Goal: Information Seeking & Learning: Check status

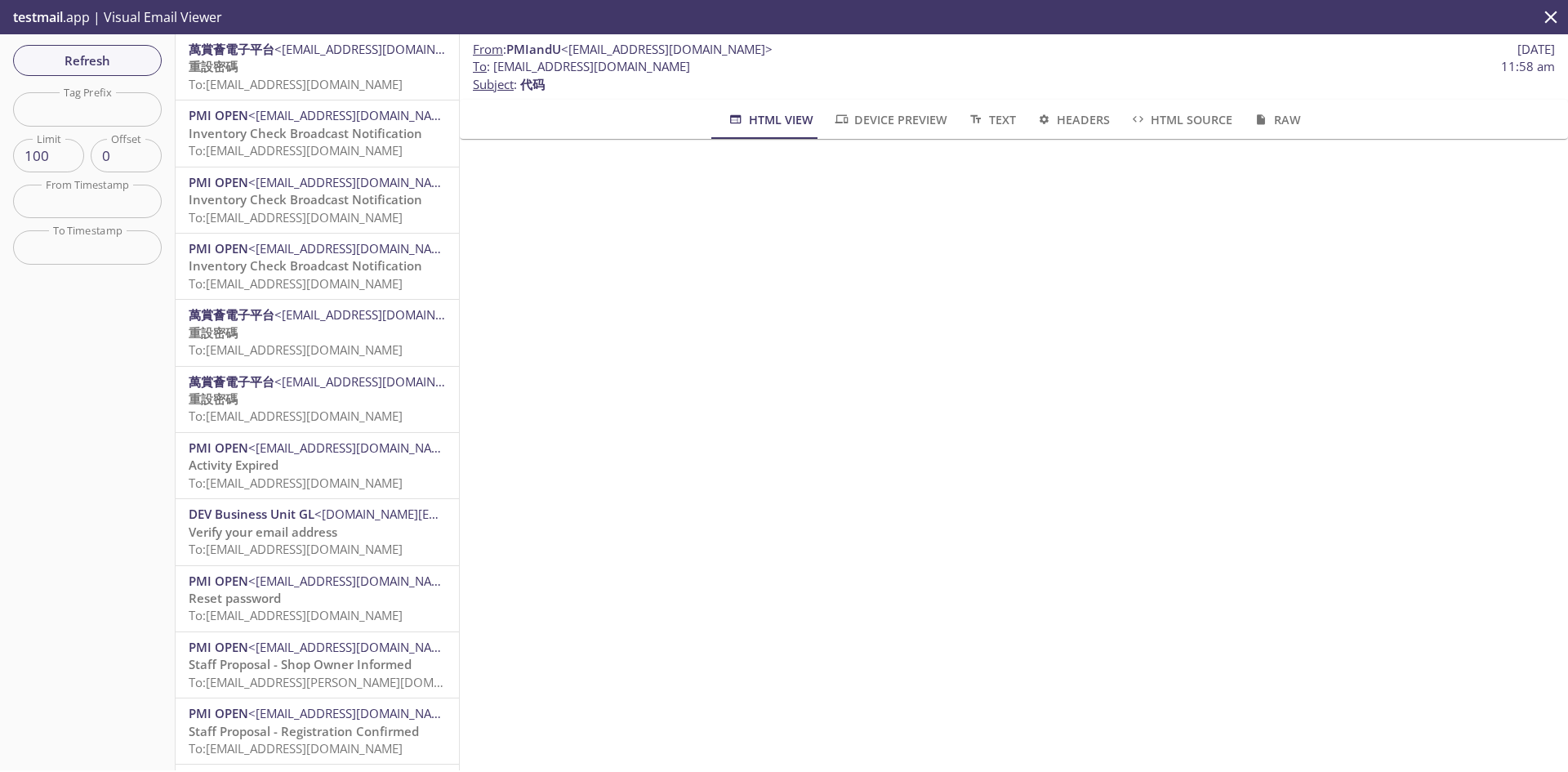
click at [117, 61] on span "Refresh" at bounding box center [87, 60] width 122 height 22
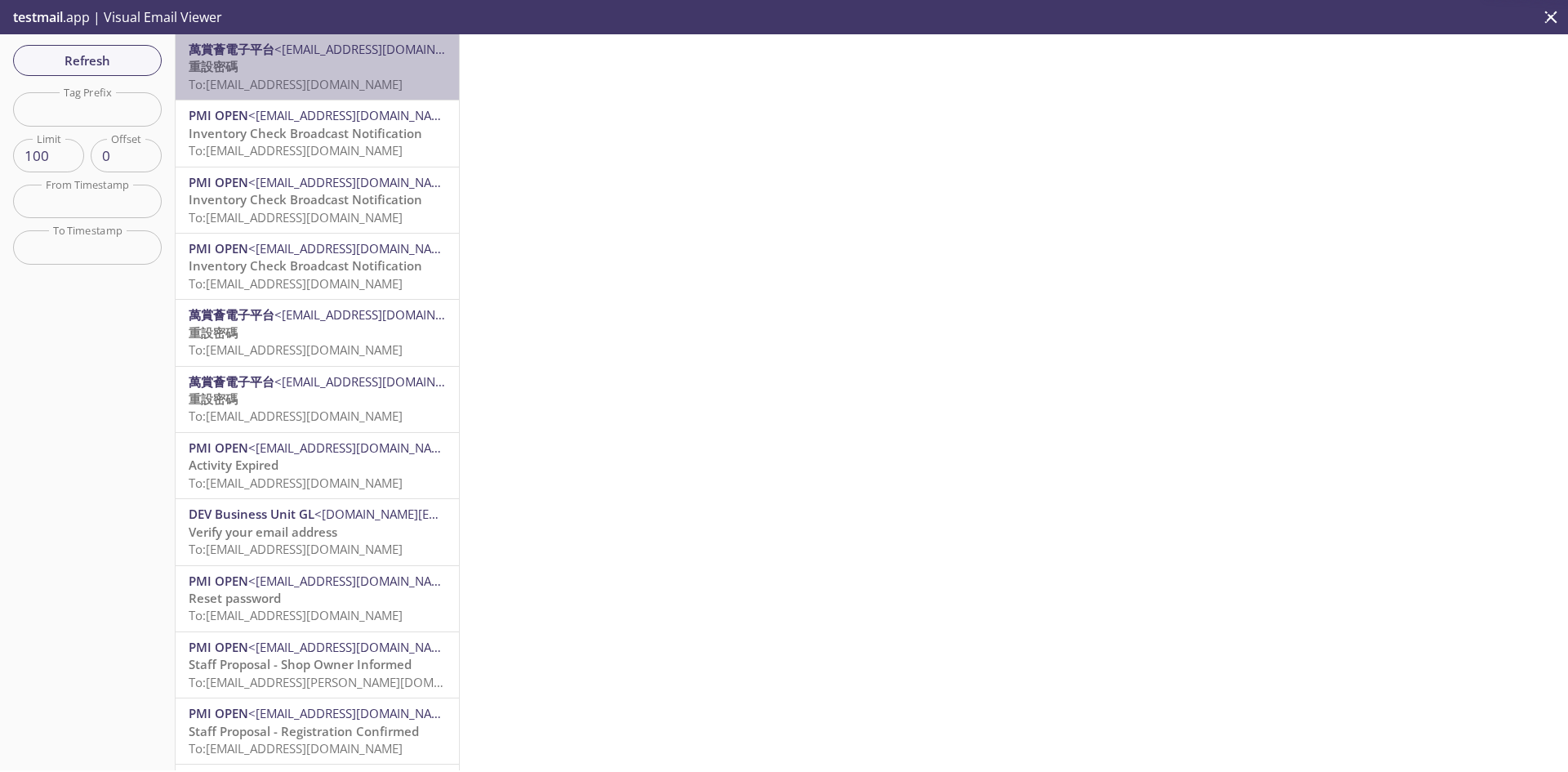
click at [372, 84] on span "To: [EMAIL_ADDRESS][DOMAIN_NAME]" at bounding box center [296, 84] width 214 height 16
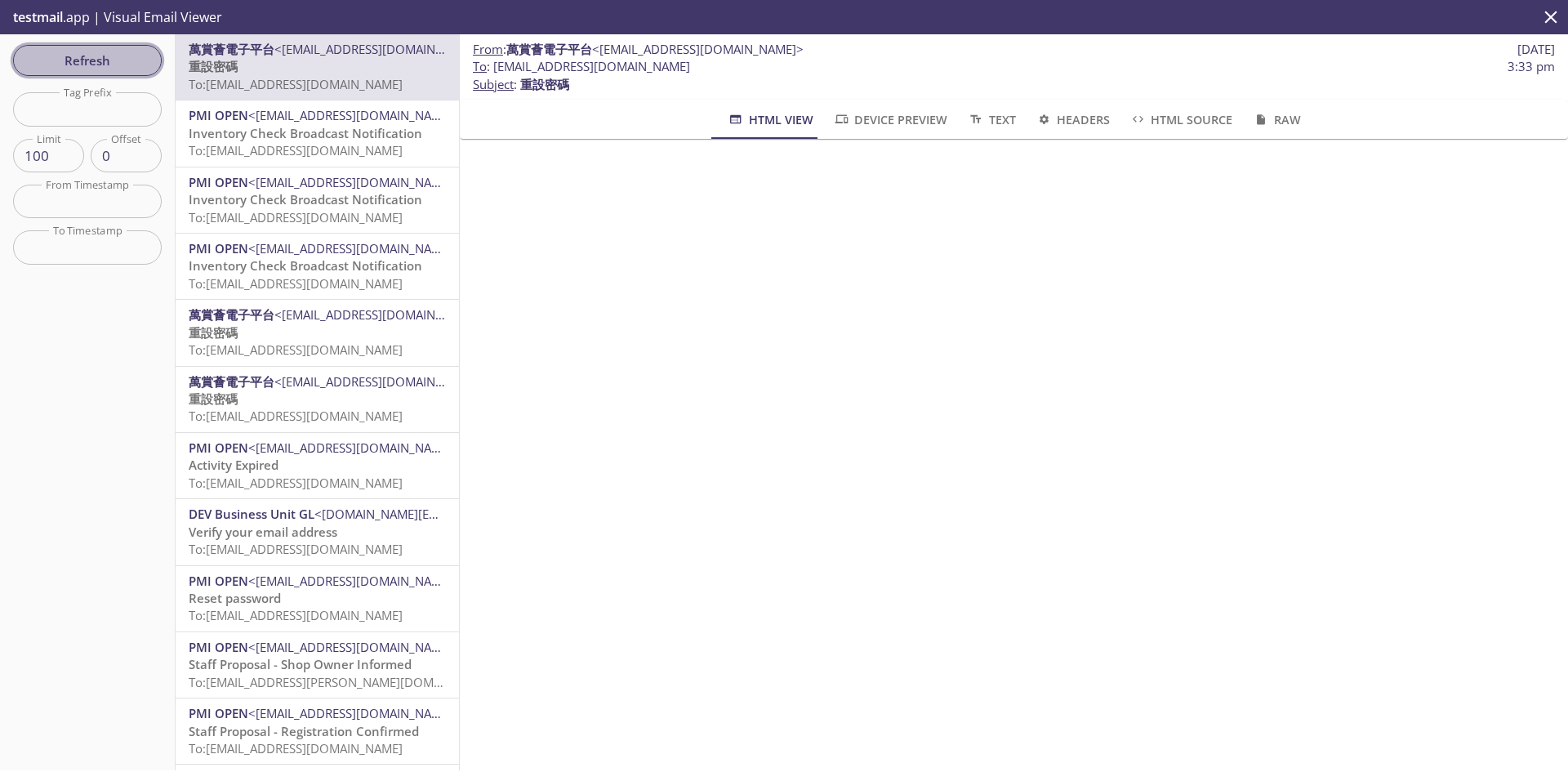
click at [128, 52] on span "Refresh" at bounding box center [87, 60] width 122 height 22
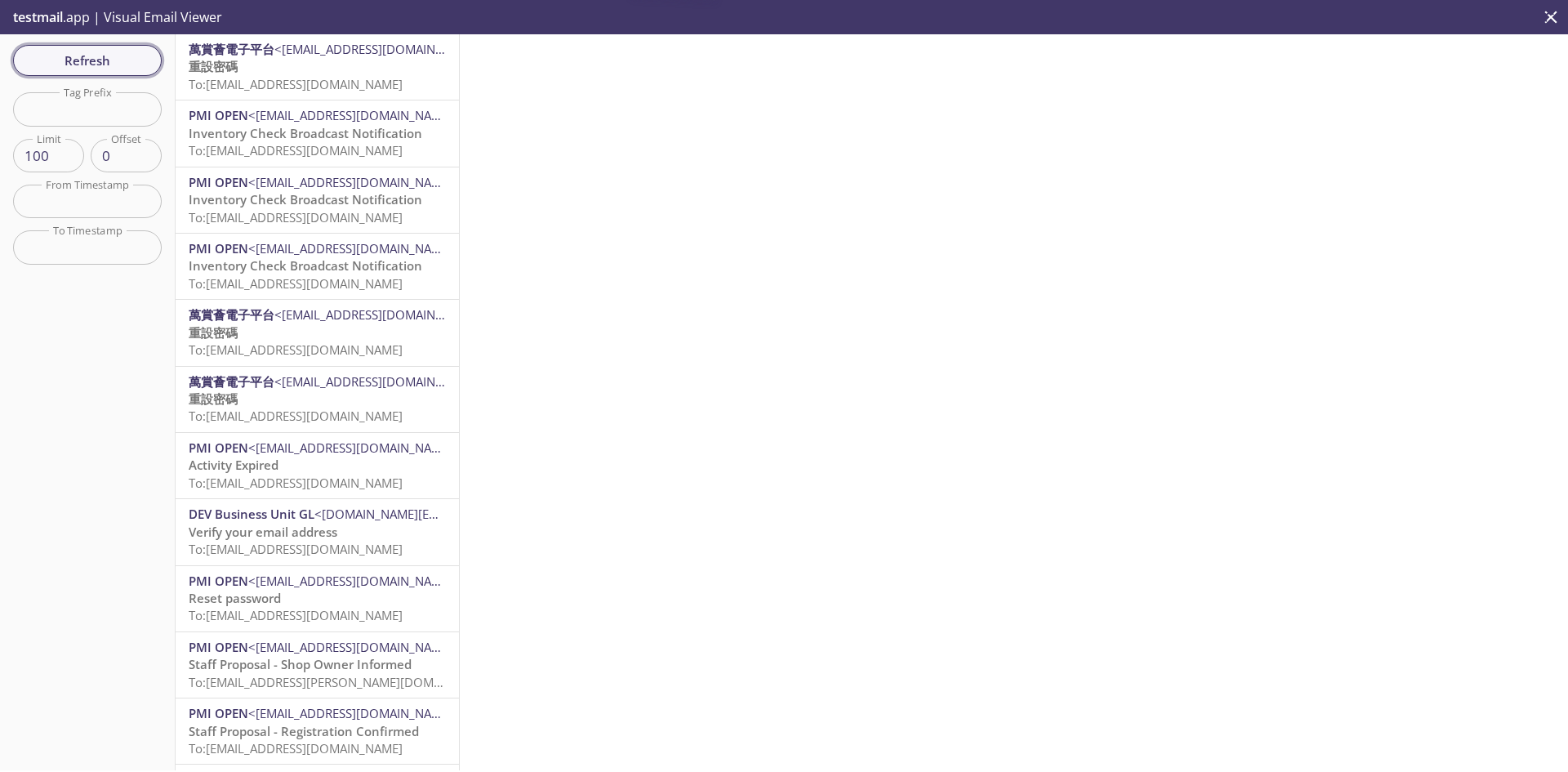
click at [128, 52] on span "Refresh" at bounding box center [87, 60] width 122 height 22
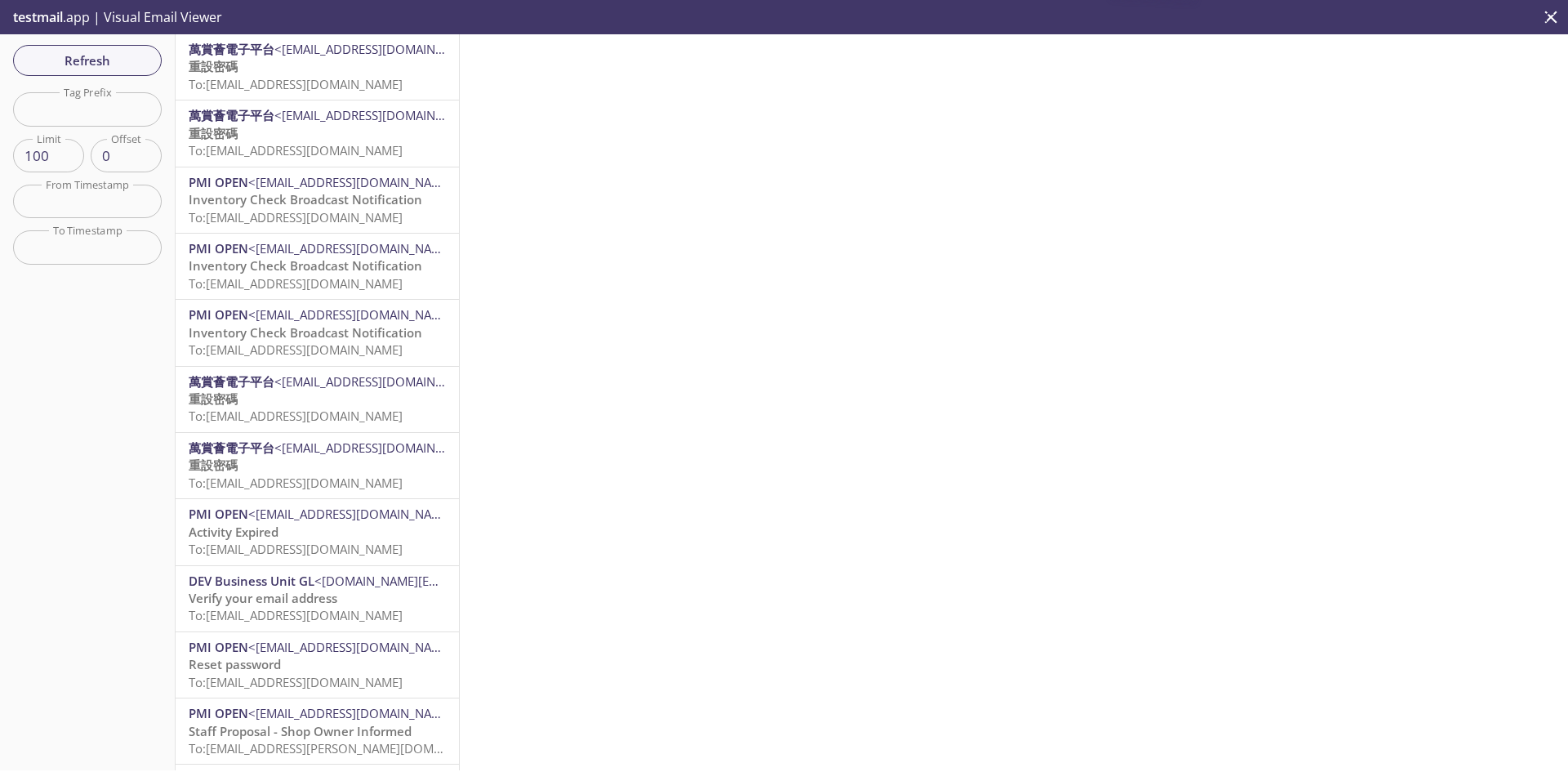
click at [327, 80] on span "To: [EMAIL_ADDRESS][DOMAIN_NAME]" at bounding box center [296, 84] width 214 height 16
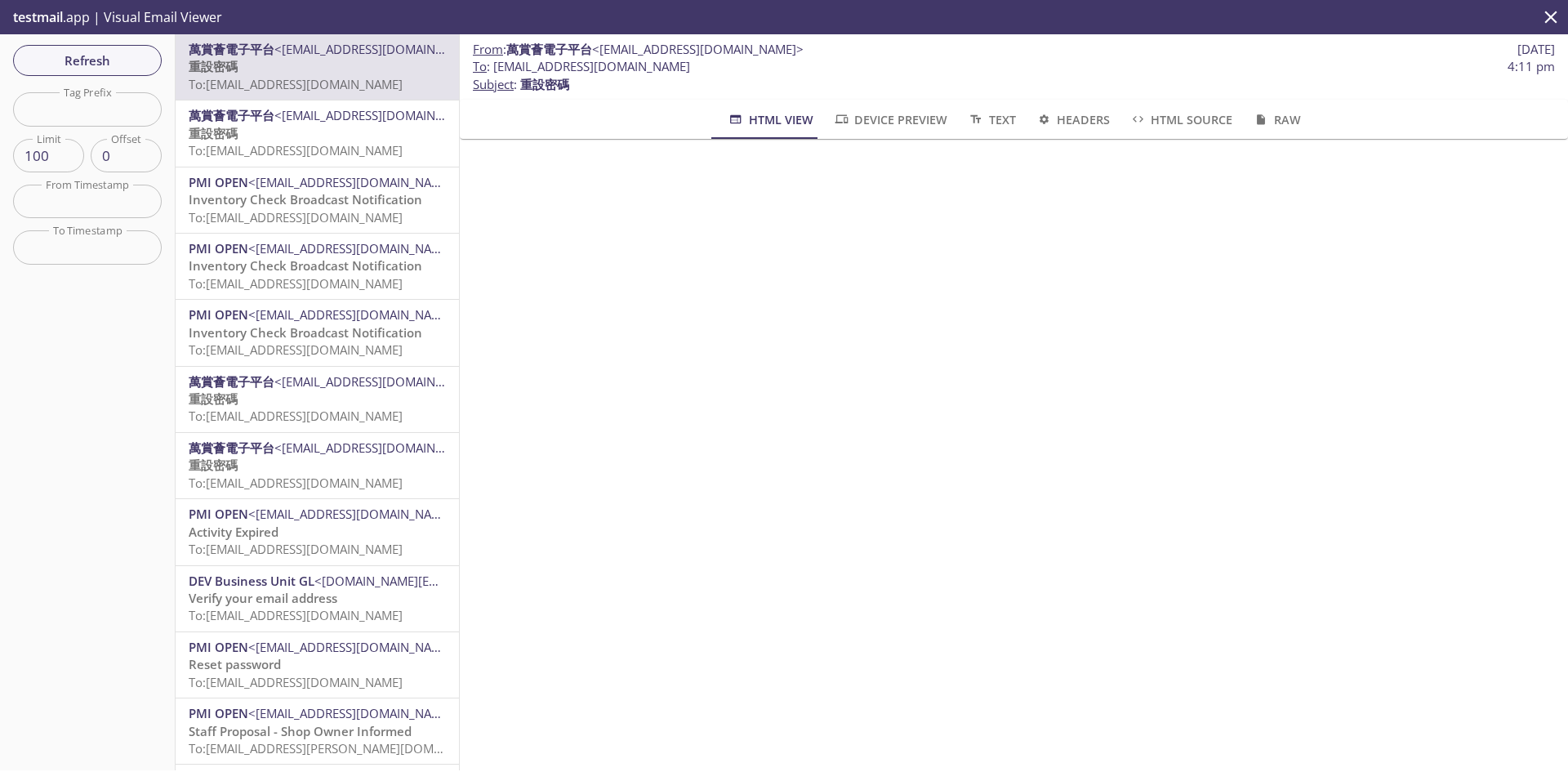
click at [544, 82] on span "重設密碼" at bounding box center [544, 84] width 49 height 16
click at [565, 86] on span "重設密碼" at bounding box center [544, 84] width 49 height 16
drag, startPoint x: 583, startPoint y: 83, endPoint x: 526, endPoint y: 84, distance: 57.0
click at [526, 84] on p "To : [EMAIL_ADDRESS][DOMAIN_NAME] 4:11 pm Subject : 重設密碼" at bounding box center [1014, 75] width 1082 height 35
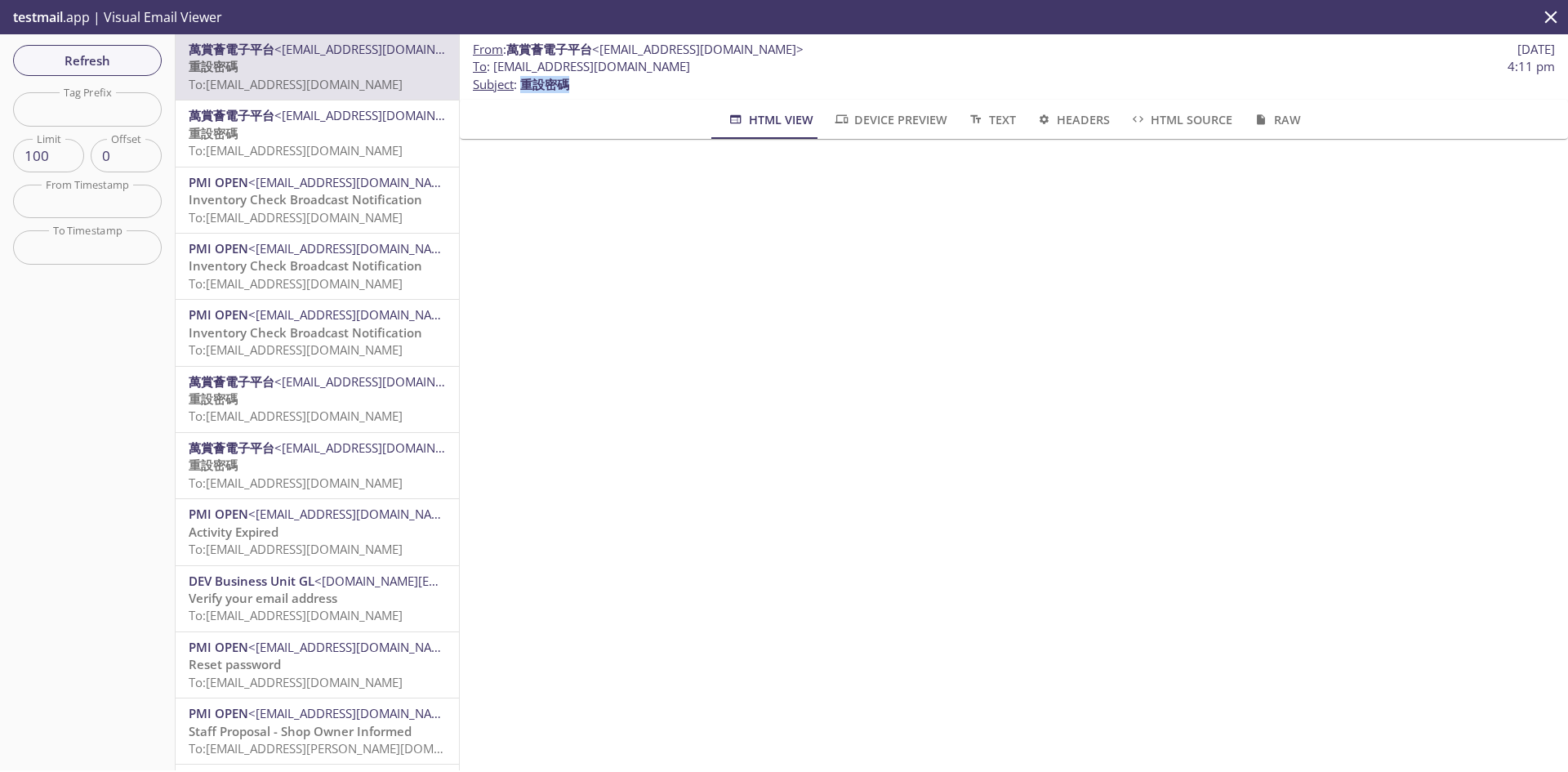
copy span "重設密碼"
click at [109, 50] on span "Refresh" at bounding box center [87, 60] width 122 height 22
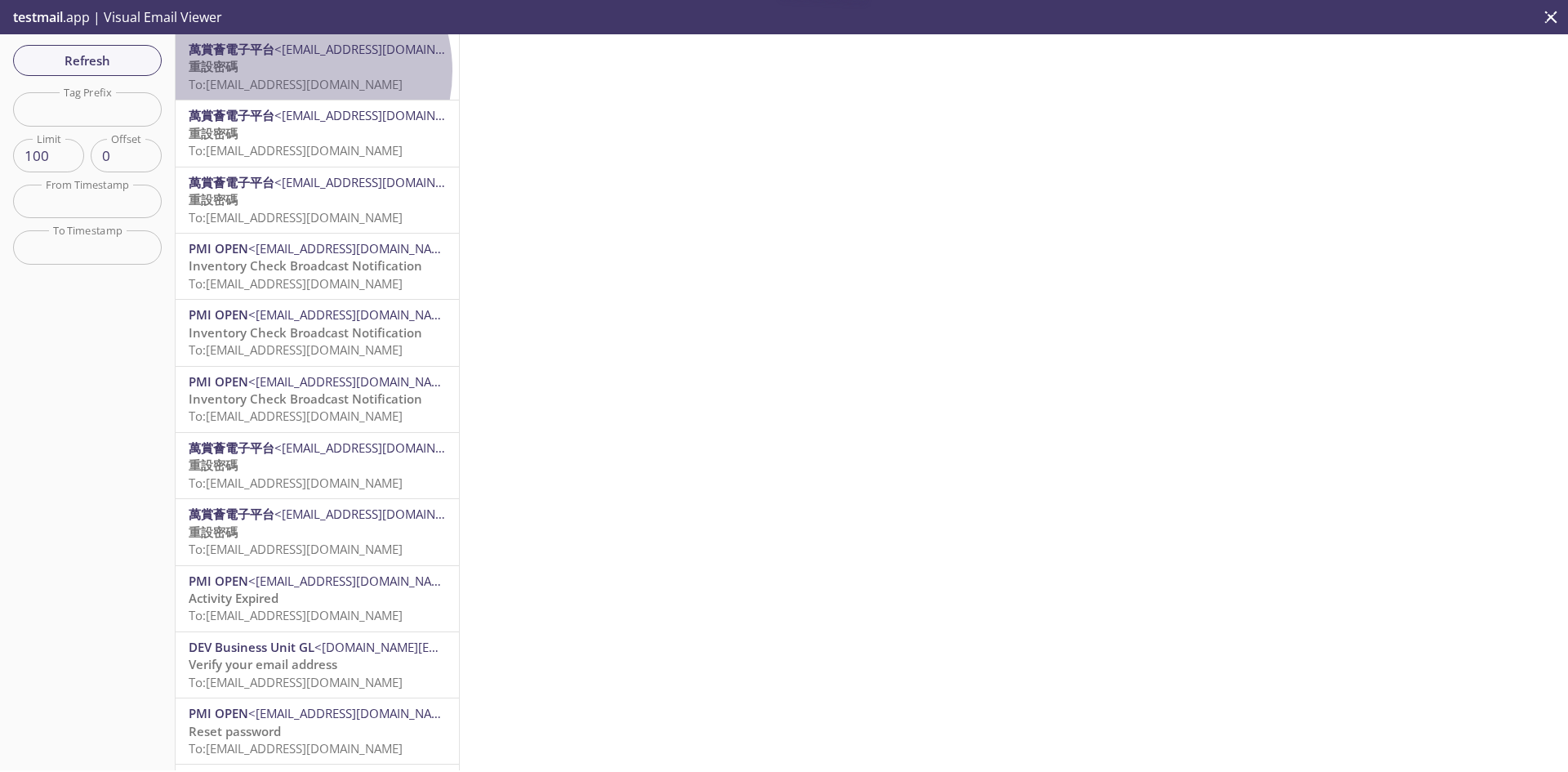
click at [298, 71] on p "重設密碼 To: [EMAIL_ADDRESS][DOMAIN_NAME]" at bounding box center [317, 75] width 258 height 35
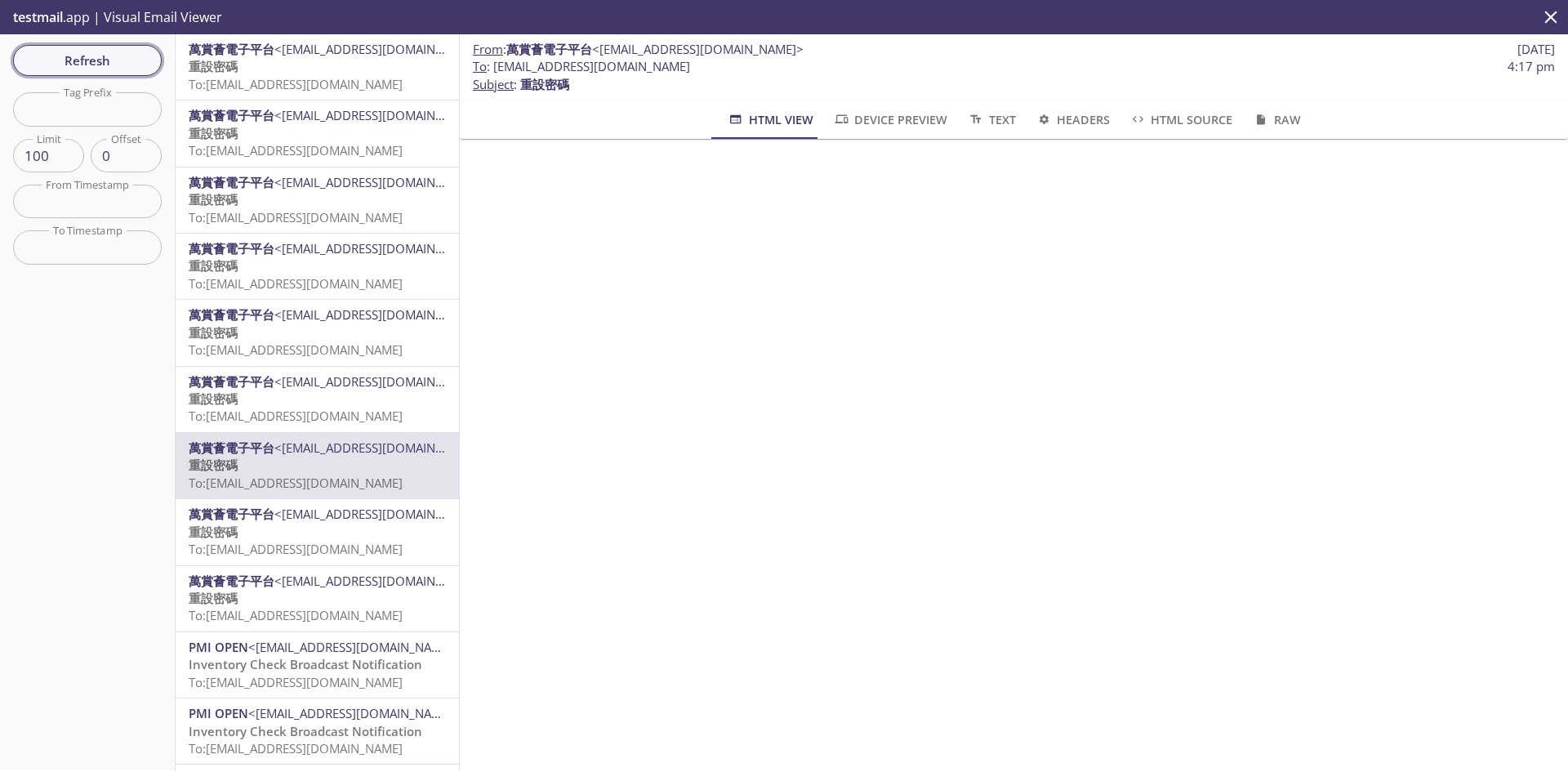
click at [103, 57] on span "Refresh" at bounding box center [87, 60] width 122 height 22
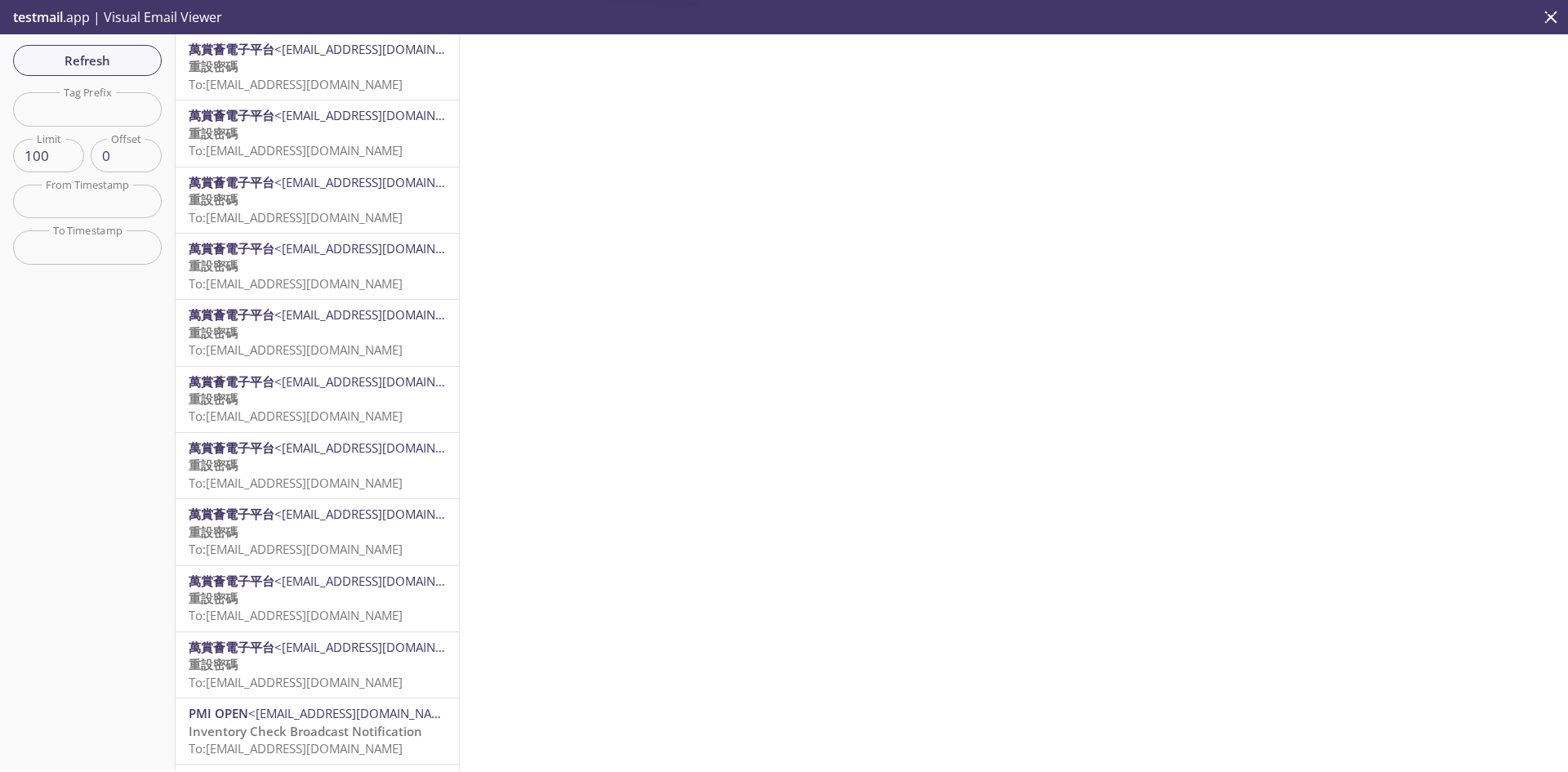
click at [267, 71] on p "重設密碼 To: [EMAIL_ADDRESS][DOMAIN_NAME]" at bounding box center [317, 75] width 258 height 35
